Goal: Check status: Check status

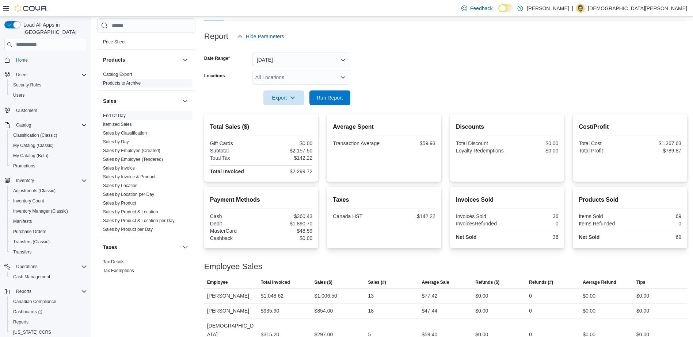
scroll to position [80, 0]
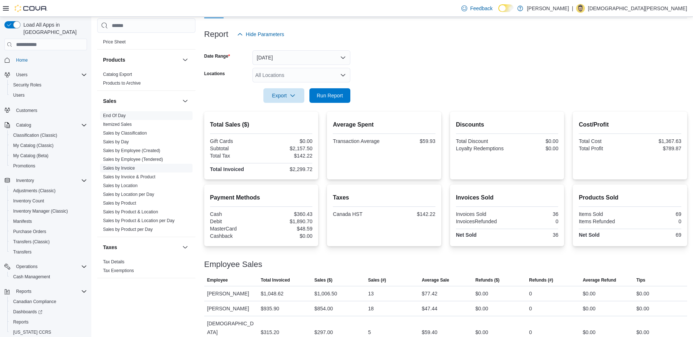
click at [131, 167] on link "Sales by Invoice" at bounding box center [119, 168] width 32 height 5
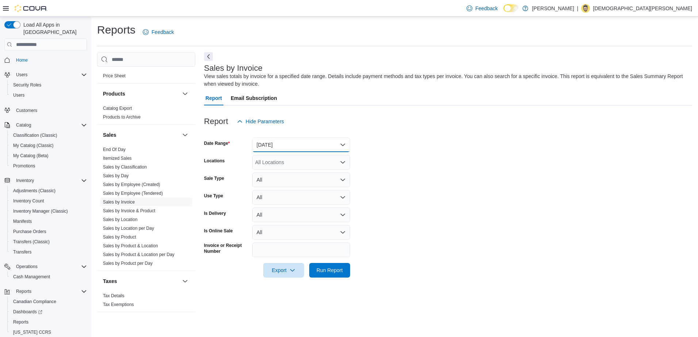
click at [278, 142] on button "[DATE]" at bounding box center [301, 145] width 98 height 15
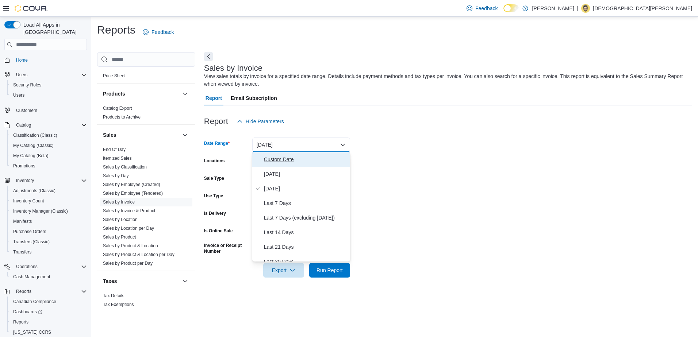
click at [280, 159] on span "Custom Date" at bounding box center [305, 159] width 83 height 9
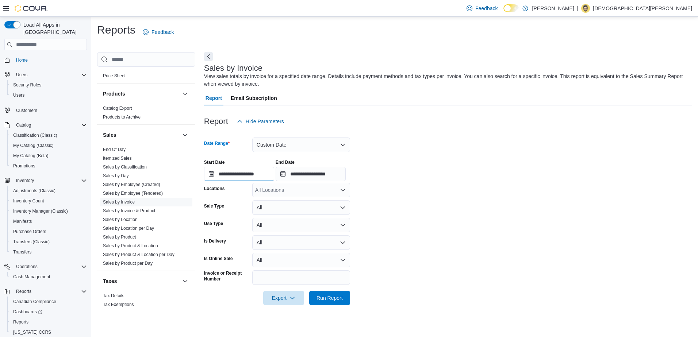
click at [212, 174] on input "**********" at bounding box center [239, 174] width 70 height 15
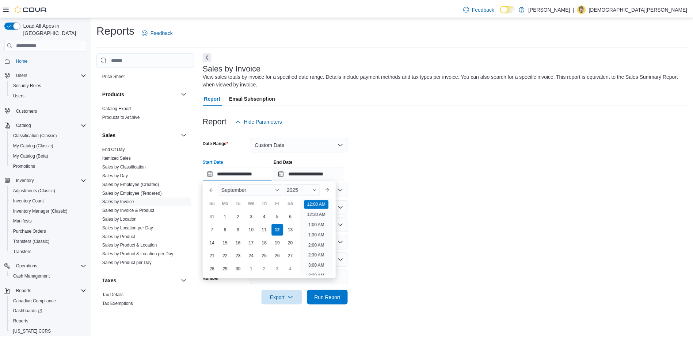
scroll to position [23, 0]
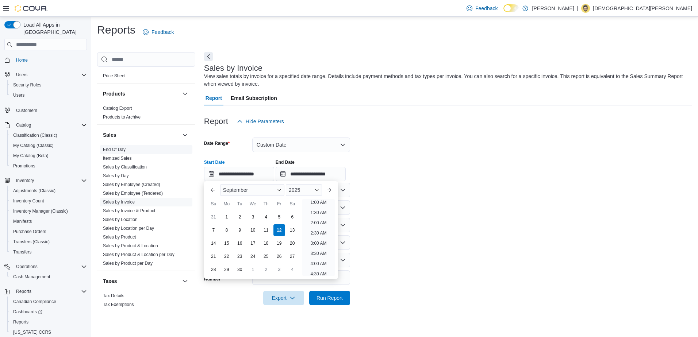
click at [121, 148] on link "End Of Day" at bounding box center [114, 149] width 23 height 5
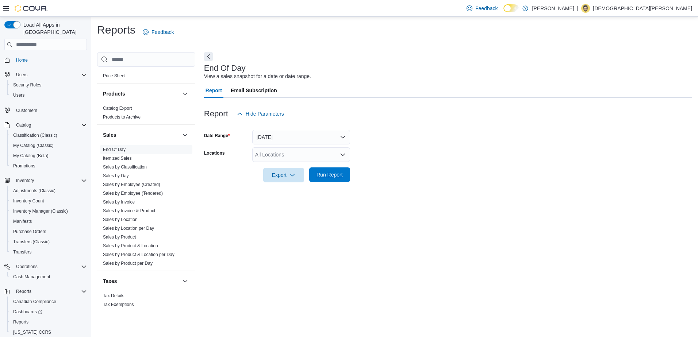
click at [318, 171] on span "Run Report" at bounding box center [330, 175] width 32 height 15
